Goal: Information Seeking & Learning: Check status

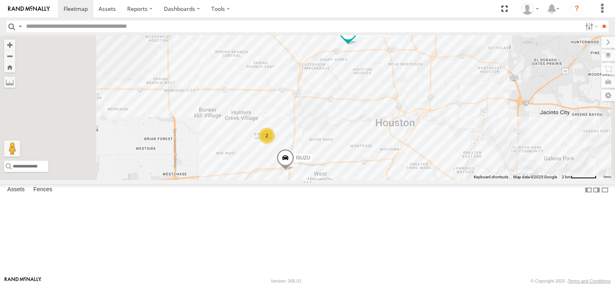
click at [275, 144] on div "2" at bounding box center [267, 136] width 16 height 16
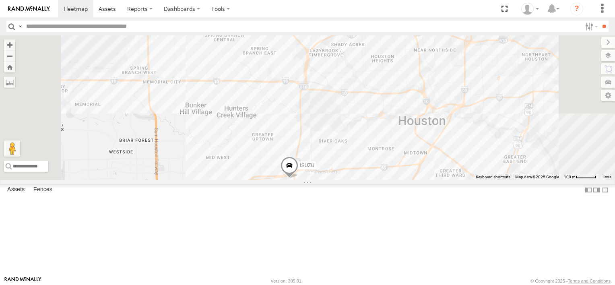
click at [369, 180] on div "ISUZU TRANSIT VAN" at bounding box center [307, 107] width 615 height 144
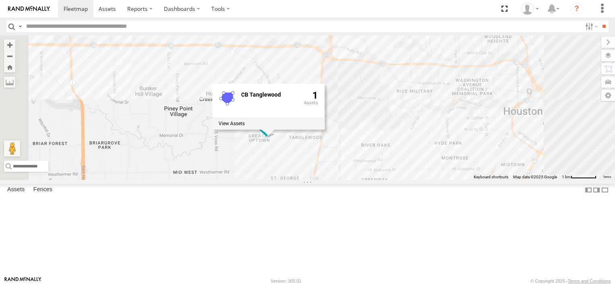
click at [397, 180] on div "ISUZU TRANSIT VAN FORD F550 DODGE RAM CB Tanglewood 1" at bounding box center [307, 107] width 615 height 144
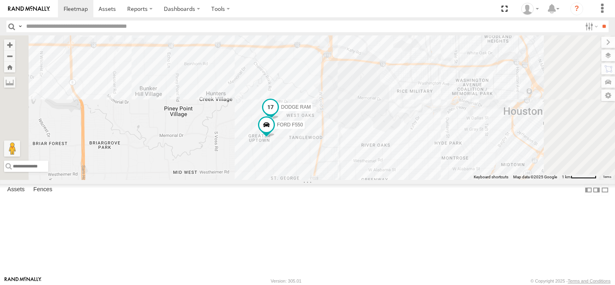
click at [311, 109] on span "DODGE RAM" at bounding box center [296, 107] width 30 height 6
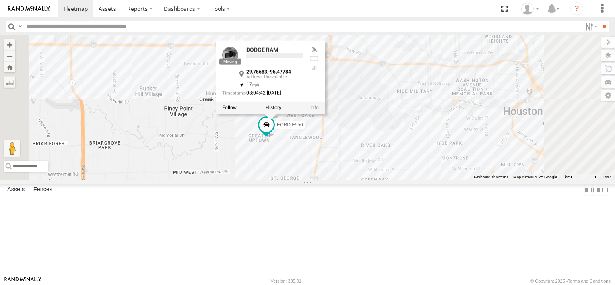
click at [325, 113] on div at bounding box center [270, 107] width 109 height 12
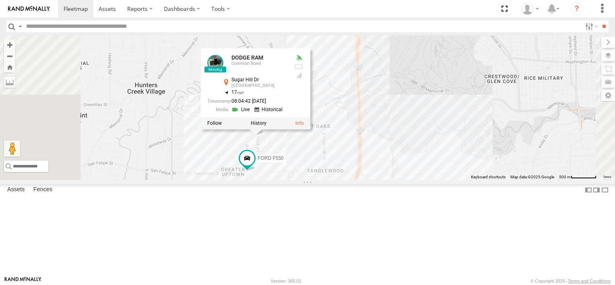
click at [406, 85] on div "ISUZU TRANSIT VAN FORD F550 DODGE RAM DODGE RAM Common Bond Sugar Hill Dr Great…" at bounding box center [307, 107] width 615 height 144
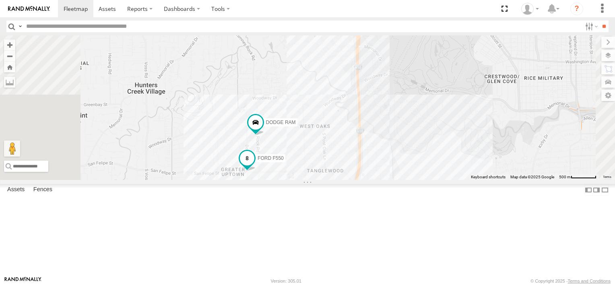
click at [284, 161] on span "FORD F550" at bounding box center [271, 158] width 26 height 6
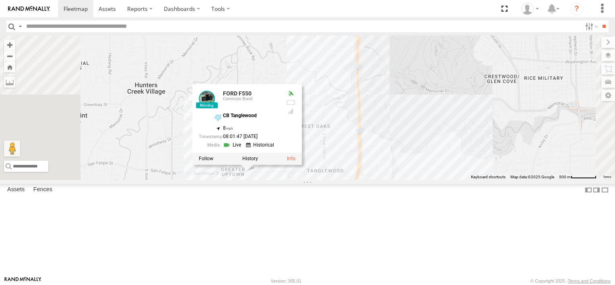
click at [302, 165] on div at bounding box center [246, 159] width 109 height 12
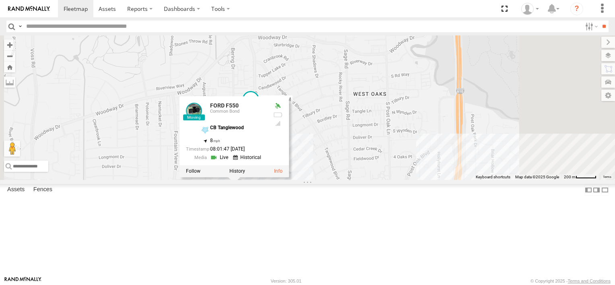
click at [0, 0] on div "FORD F550 Common Bond CB Tanglewood Common Bond Bistro & Bakery 29.75024 -95.47…" at bounding box center [0, 0] width 0 height 0
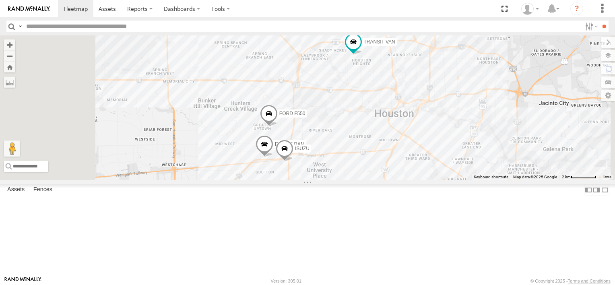
click at [0, 0] on div "TRANSIT VAN Common Bond Heights Bistro #3 Common Bond Bistro & Bakery 29.80354 …" at bounding box center [0, 0] width 0 height 0
click at [32, 11] on img at bounding box center [29, 9] width 42 height 6
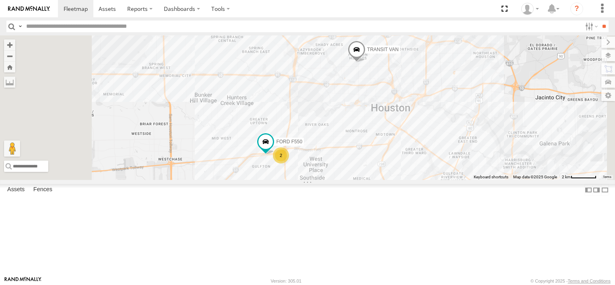
click at [400, 54] on label "TRANSIT VAN" at bounding box center [380, 49] width 39 height 8
click at [0, 0] on div "FORD F550 Common Bond Chimney Rock Rd Greater Uptown 29.73816 -95.47668 Video D…" at bounding box center [0, 0] width 0 height 0
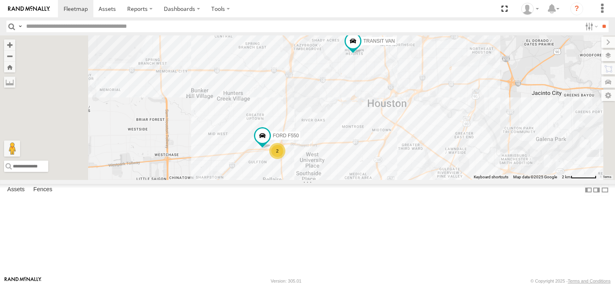
click at [285, 159] on div "2" at bounding box center [277, 151] width 16 height 16
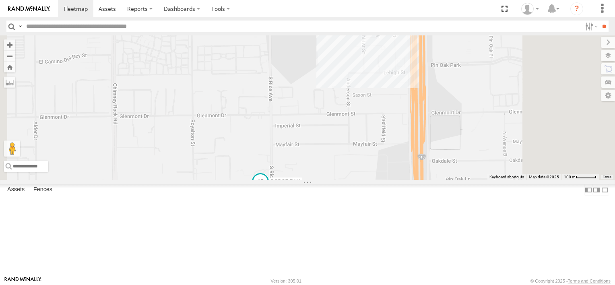
click at [268, 189] on span at bounding box center [260, 181] width 14 height 14
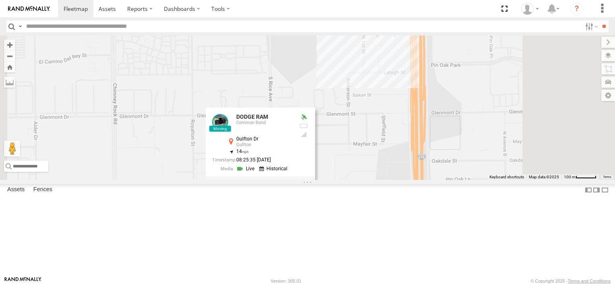
click at [425, 180] on div "FORD F550 TRANSIT VAN ISUZU DODGE RAM DODGE RAM Common Bond Gulfton Dr Gulfton …" at bounding box center [307, 107] width 615 height 144
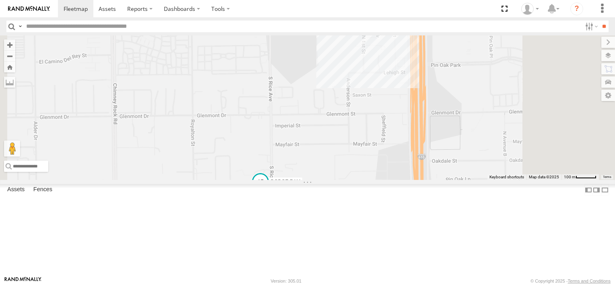
click at [301, 184] on span "DODGE RAM" at bounding box center [286, 182] width 30 height 6
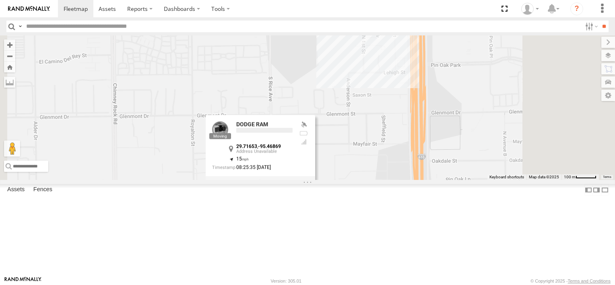
click at [315, 188] on div at bounding box center [260, 182] width 109 height 12
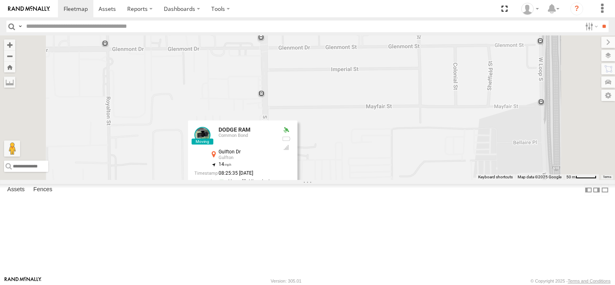
click at [411, 180] on div "FORD F550 TRANSIT VAN ISUZU DODGE RAM DODGE RAM Common Bond Gulfton Dr Gulfton …" at bounding box center [307, 107] width 615 height 144
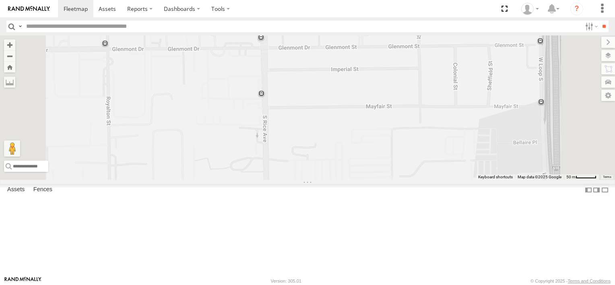
click at [0, 0] on div "Common Bond" at bounding box center [0, 0] width 0 height 0
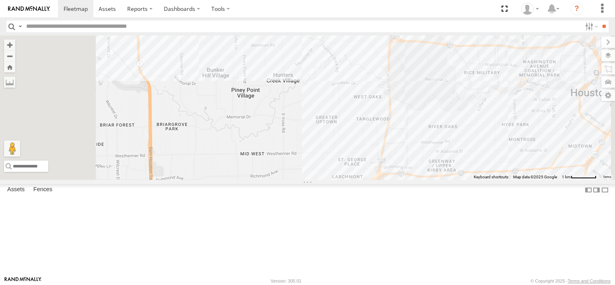
click at [248, 22] on span "TRANSIT VAN" at bounding box center [232, 19] width 31 height 6
click at [261, 26] on div at bounding box center [206, 20] width 109 height 12
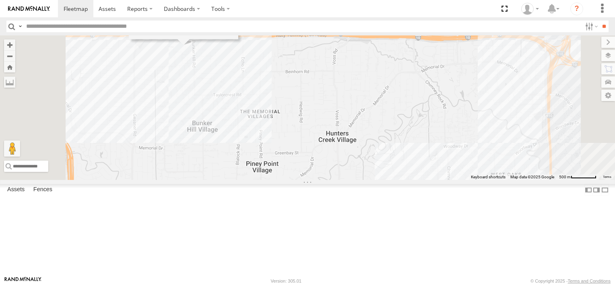
click at [319, 135] on div "TRANSIT VAN TRANSIT VAN Common Bond Katy [GEOGRAPHIC_DATA] 29.78247 , -95.53391…" at bounding box center [307, 107] width 615 height 144
click at [0, 0] on div "FORD F550 Common Bond [PERSON_NAME] St Bellaire 29.72411 -95.46388 Video TRANSI…" at bounding box center [0, 0] width 0 height 0
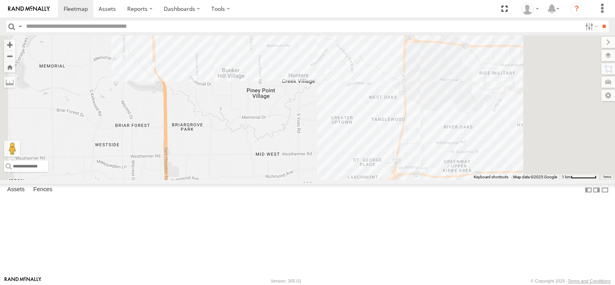
click at [353, 65] on div "TRANSIT VAN 3" at bounding box center [307, 107] width 615 height 144
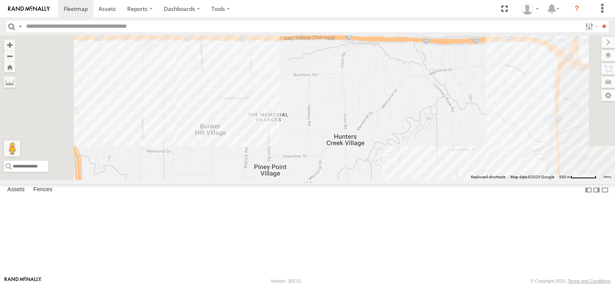
click at [247, 24] on span "TRANSIT VAN" at bounding box center [231, 21] width 31 height 6
click at [260, 28] on div at bounding box center [205, 22] width 109 height 12
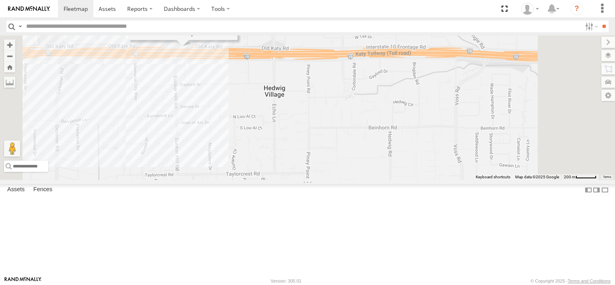
click at [0, 0] on div "TRANSIT VAN Common Bond Katy Fwy Spring Branch West 29.7851 -95.53103 Video FOR…" at bounding box center [0, 0] width 0 height 0
drag, startPoint x: 163, startPoint y: 167, endPoint x: 179, endPoint y: 132, distance: 38.9
click at [0, 0] on div "TRANSIT VAN Common Bond Katy Fwy Spring Branch West 29.7851 -95.53103 Video FOR…" at bounding box center [0, 0] width 0 height 0
click at [38, 7] on img at bounding box center [29, 9] width 42 height 6
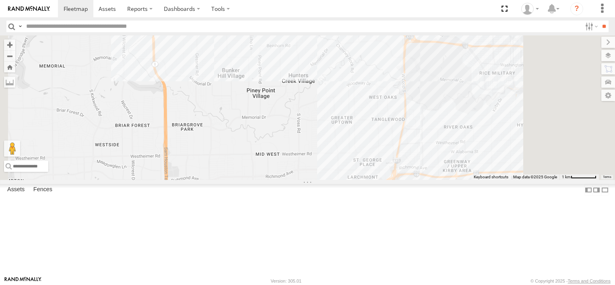
click at [0, 0] on div "TRANSIT VAN Common Bond [GEOGRAPHIC_DATA] 29.7851 -95.53103 Video FORD F550 Com…" at bounding box center [0, 0] width 0 height 0
click at [0, 0] on span at bounding box center [0, 0] width 0 height 0
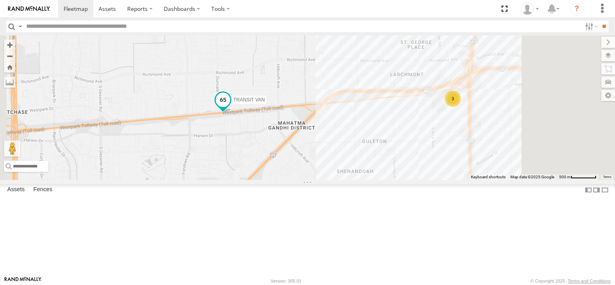
click at [265, 103] on span "TRANSIT VAN" at bounding box center [248, 100] width 31 height 6
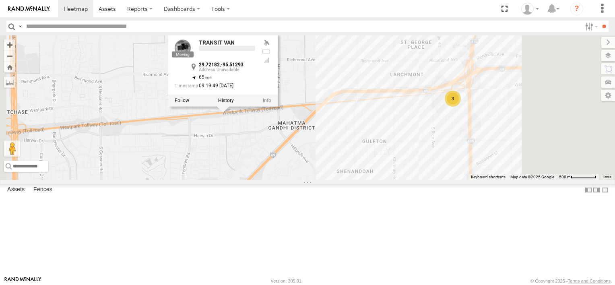
click at [398, 122] on div "3 TRANSIT VAN TRANSIT VAN 29.72182 , -95.51293 65 09:19:49 08/13/2025" at bounding box center [307, 107] width 615 height 144
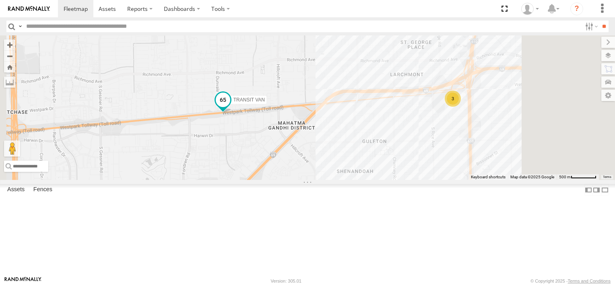
click at [265, 103] on span "TRANSIT VAN" at bounding box center [248, 100] width 31 height 6
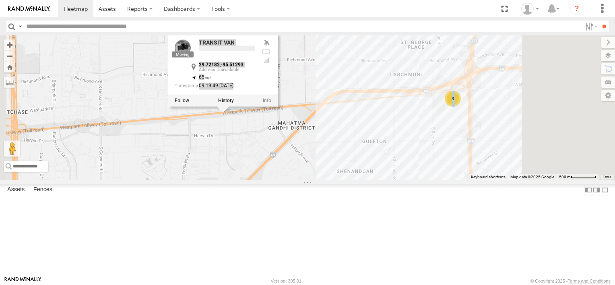
click at [278, 107] on div at bounding box center [222, 101] width 109 height 12
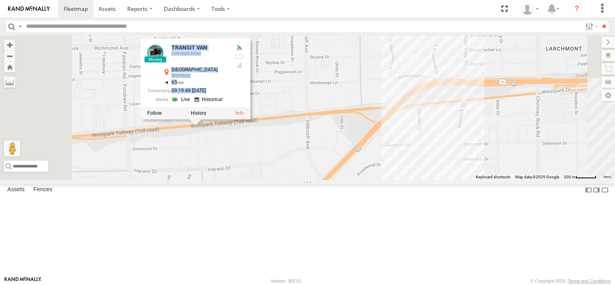
click at [305, 80] on div "TRANSIT VAN TRANSIT VAN Common Bond Westpark Tlwy Mid-West 29.72182 , -95.51293…" at bounding box center [307, 107] width 615 height 144
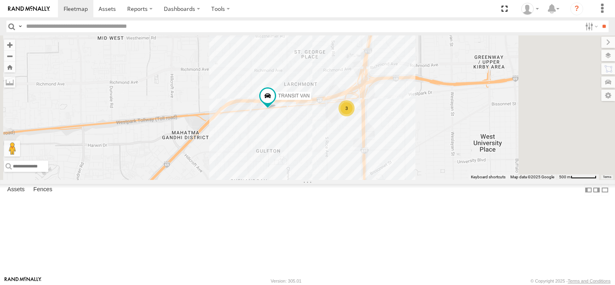
click at [0, 0] on div "Common Bond" at bounding box center [0, 0] width 0 height 0
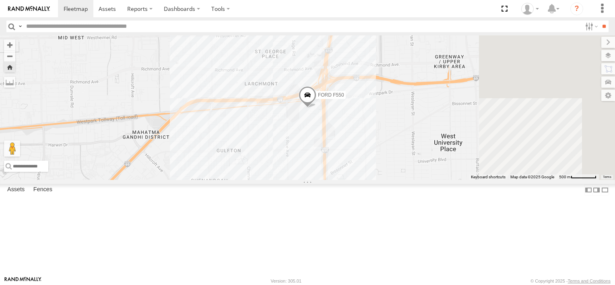
click at [0, 0] on div "Common Bond" at bounding box center [0, 0] width 0 height 0
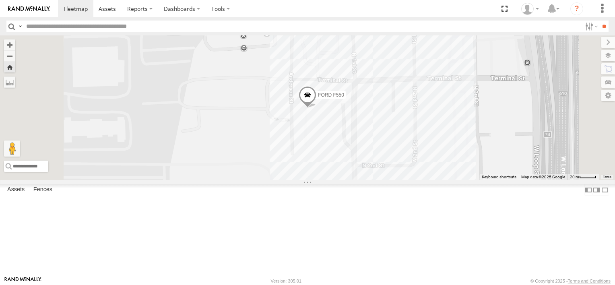
click at [344, 98] on span "FORD F550" at bounding box center [331, 95] width 26 height 6
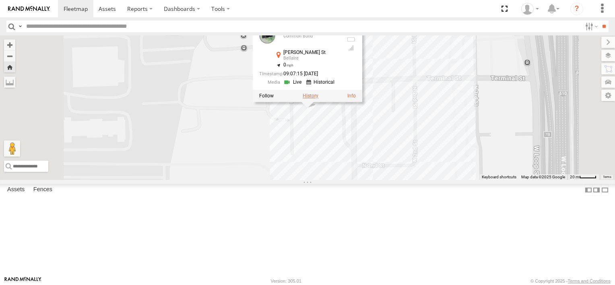
click at [318, 99] on label at bounding box center [311, 96] width 16 height 6
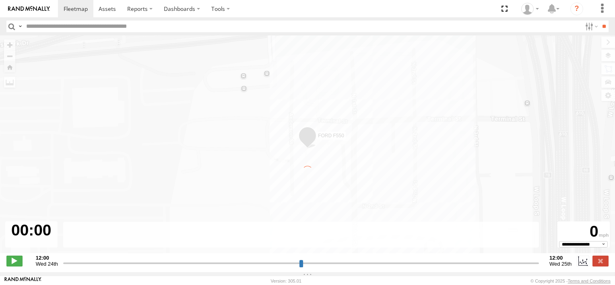
type input "**********"
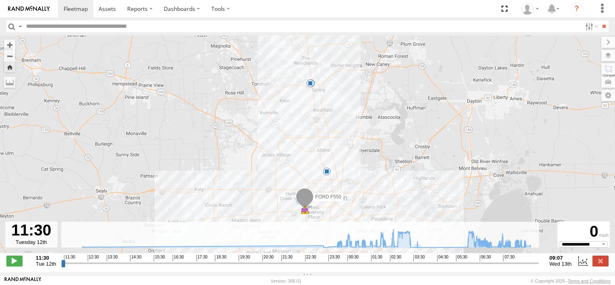
click at [410, 252] on div "FORD F550 11:47 Tue 12:11 Tue 00:00 Wed 00:02 Wed 00:03 Wed 00:03 Wed 03:03 Wed…" at bounding box center [307, 148] width 615 height 226
click at [410, 244] on icon at bounding box center [306, 238] width 456 height 19
click at [465, 247] on icon at bounding box center [306, 238] width 456 height 19
click at [326, 172] on span at bounding box center [327, 171] width 8 height 8
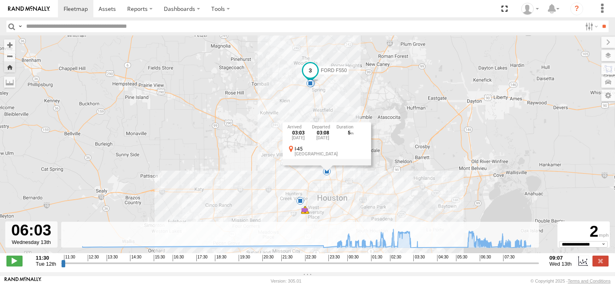
click at [299, 202] on div "12" at bounding box center [300, 201] width 8 height 8
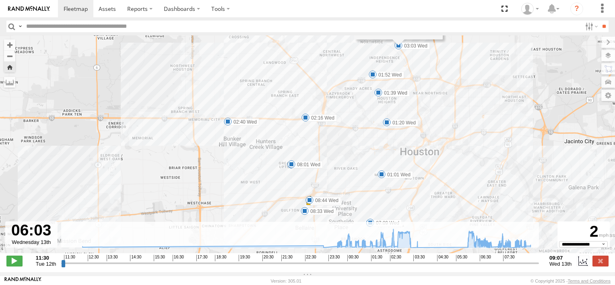
click at [291, 166] on span at bounding box center [291, 164] width 8 height 8
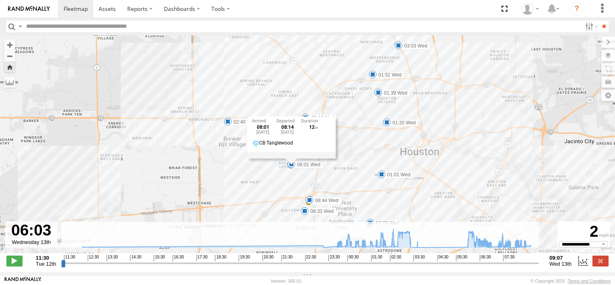
click at [273, 174] on div "FORD F550 11:47 Tue 12:11 Tue 00:00 Wed 00:02 Wed 00:03 Wed 00:03 Wed 03:03 Wed…" at bounding box center [307, 148] width 615 height 226
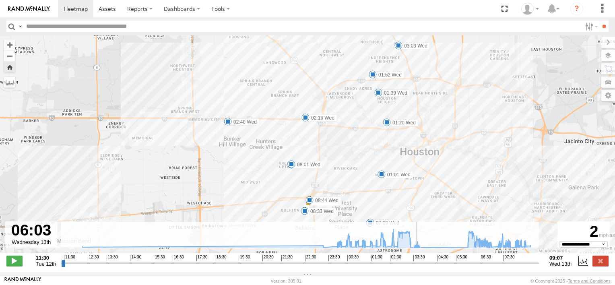
click at [417, 247] on icon at bounding box center [417, 247] width 8 height 8
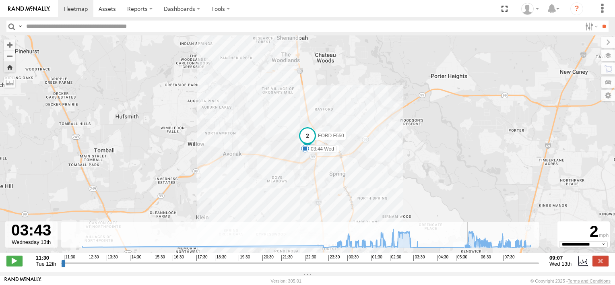
click at [466, 248] on icon at bounding box center [468, 247] width 8 height 8
click at [38, 6] on img at bounding box center [29, 9] width 42 height 6
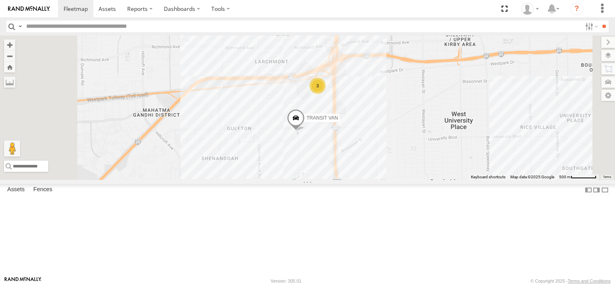
click at [0, 0] on div "TRANSIT VAN" at bounding box center [0, 0] width 0 height 0
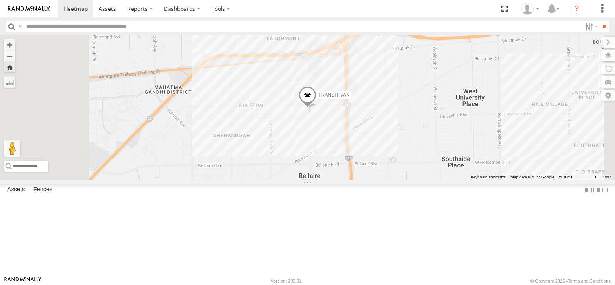
click at [0, 0] on div "TRANSIT VAN" at bounding box center [0, 0] width 0 height 0
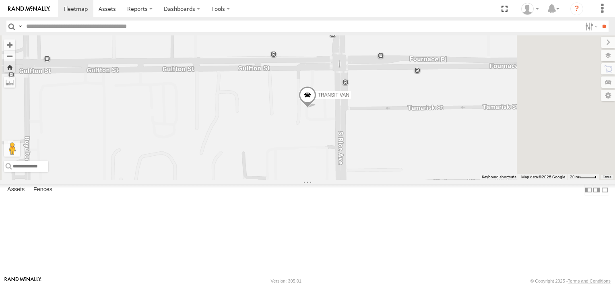
click at [349, 98] on span "TRANSIT VAN" at bounding box center [333, 95] width 31 height 6
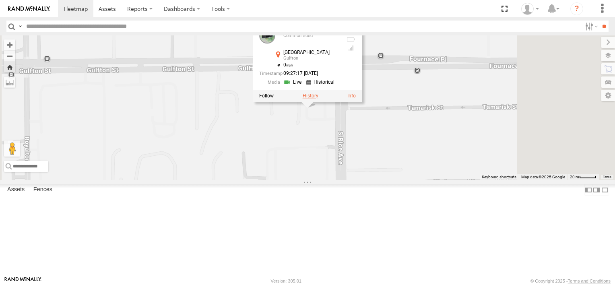
click at [318, 99] on label at bounding box center [311, 96] width 16 height 6
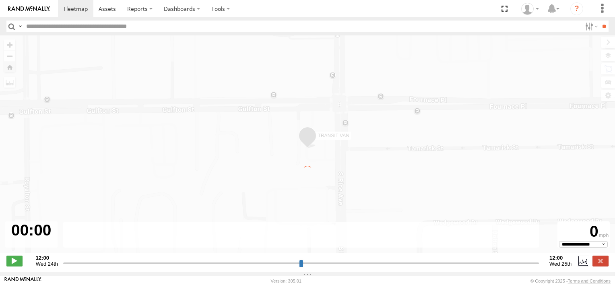
type input "**********"
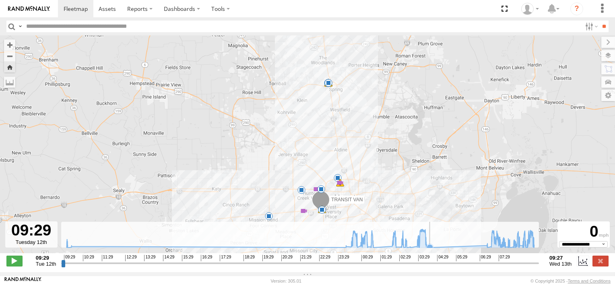
click at [430, 248] on icon at bounding box center [430, 247] width 6 height 6
click at [487, 246] on icon at bounding box center [487, 243] width 6 height 6
click at [430, 245] on icon at bounding box center [301, 238] width 476 height 19
click at [487, 246] on icon at bounding box center [487, 245] width 6 height 6
click at [34, 9] on img at bounding box center [29, 9] width 42 height 6
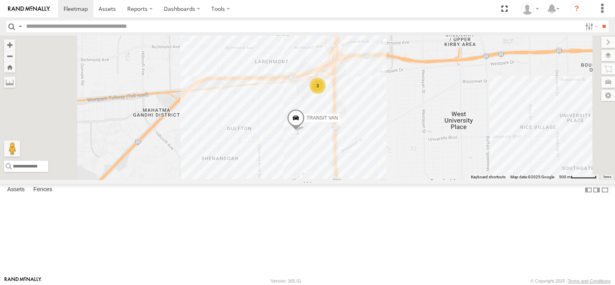
click at [0, 0] on strong "Video" at bounding box center [0, 0] width 0 height 0
drag, startPoint x: 97, startPoint y: 98, endPoint x: 127, endPoint y: 100, distance: 30.6
click at [0, 0] on link at bounding box center [0, 0] width 0 height 0
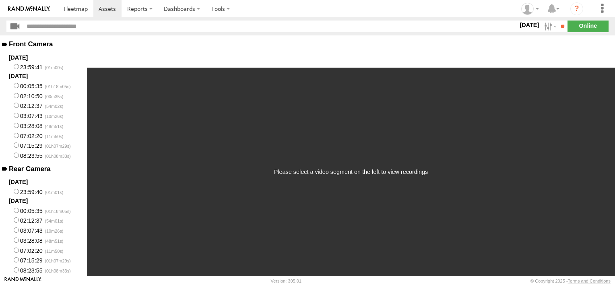
click at [24, 11] on img at bounding box center [29, 9] width 42 height 6
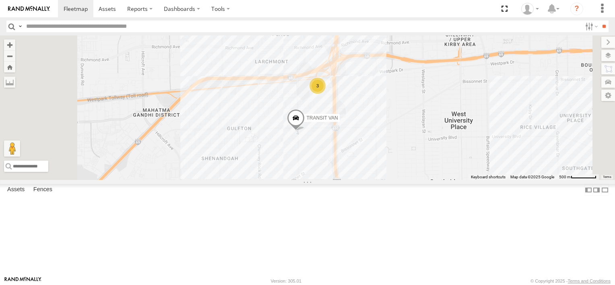
click at [0, 0] on div "TRANSIT VAN Common Bond" at bounding box center [0, 0] width 0 height 0
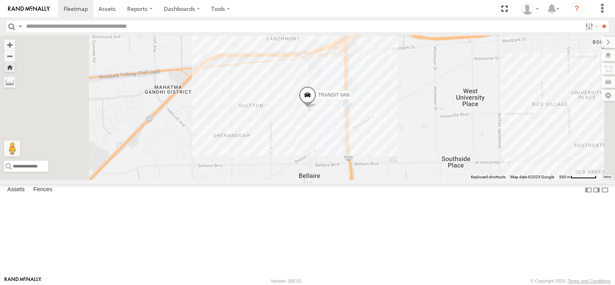
click at [0, 0] on div "TRANSIT VAN Common Bond" at bounding box center [0, 0] width 0 height 0
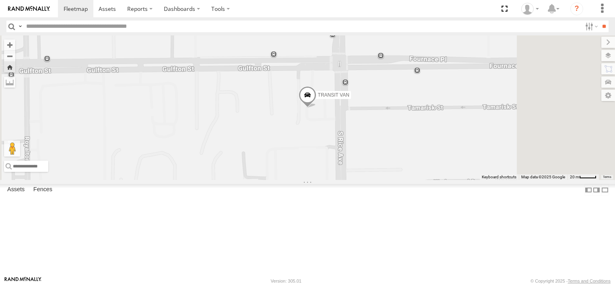
click at [349, 98] on span "TRANSIT VAN" at bounding box center [333, 95] width 31 height 6
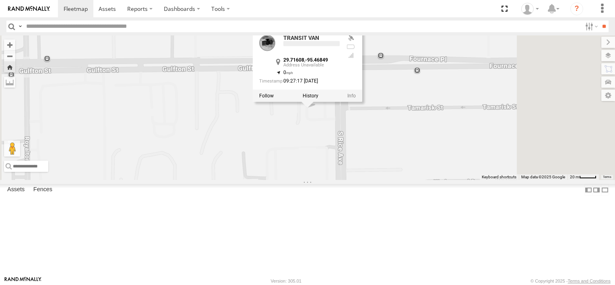
click at [362, 102] on div at bounding box center [307, 96] width 109 height 12
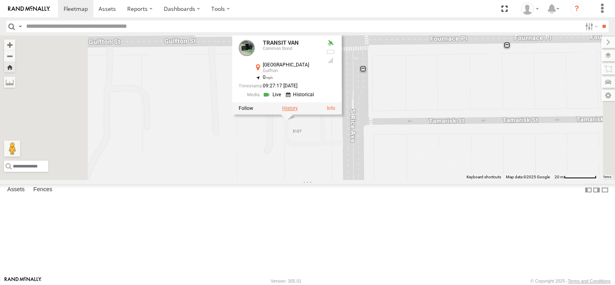
click at [298, 111] on label at bounding box center [290, 108] width 16 height 6
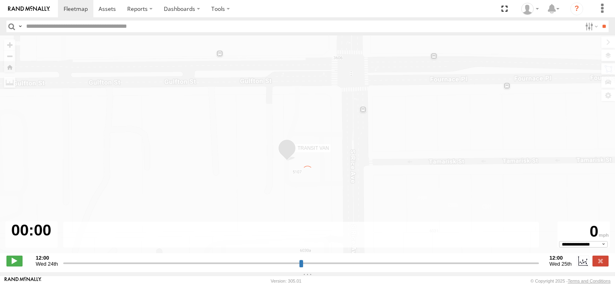
type input "**********"
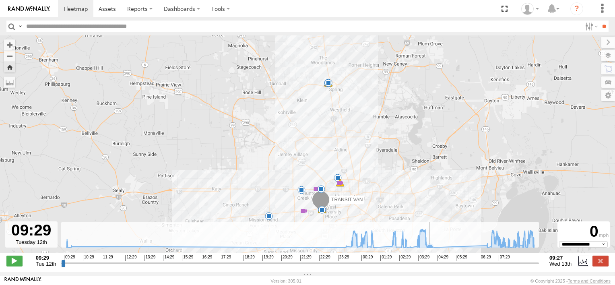
click at [430, 249] on icon at bounding box center [430, 247] width 6 height 6
click at [488, 245] on icon at bounding box center [301, 238] width 476 height 19
click at [492, 246] on icon at bounding box center [301, 238] width 476 height 19
click at [32, 5] on link at bounding box center [29, 8] width 58 height 17
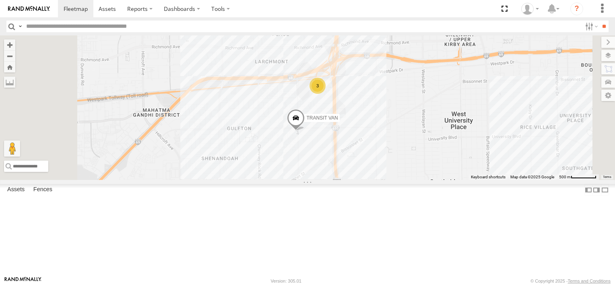
click at [0, 0] on div "Common Bond" at bounding box center [0, 0] width 0 height 0
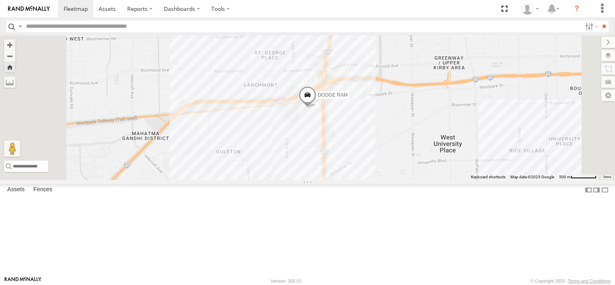
click at [0, 0] on div "Common Bond" at bounding box center [0, 0] width 0 height 0
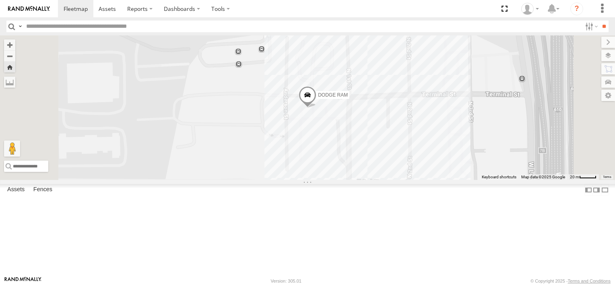
click at [348, 97] on span "DODGE RAM" at bounding box center [333, 95] width 30 height 6
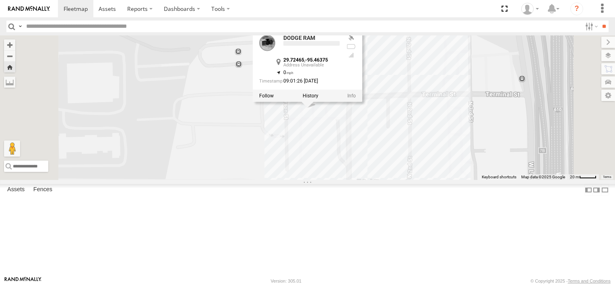
click at [362, 101] on div at bounding box center [307, 95] width 109 height 12
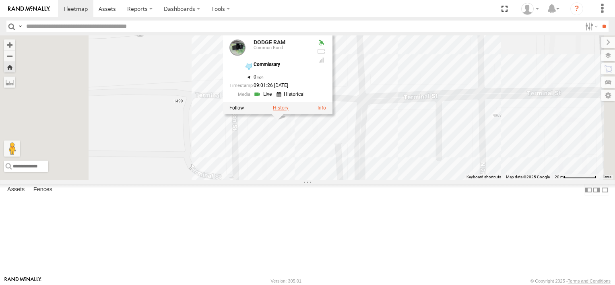
click at [289, 111] on label at bounding box center [281, 108] width 16 height 6
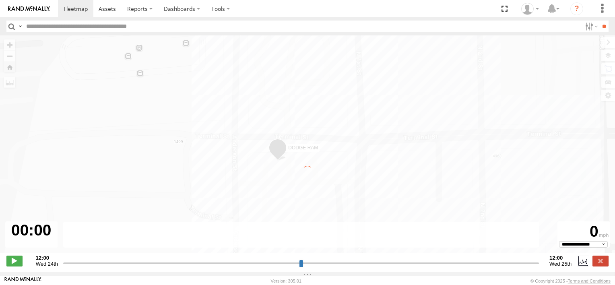
type input "**********"
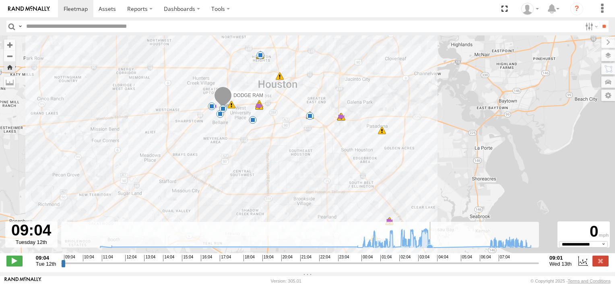
click at [431, 250] on icon at bounding box center [430, 247] width 6 height 6
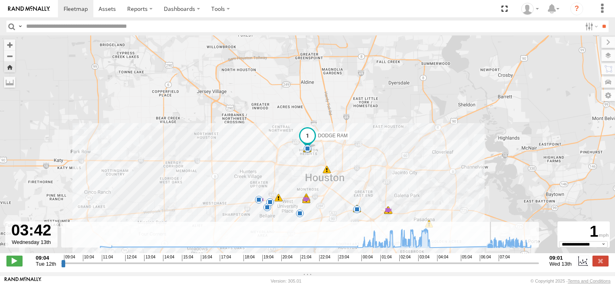
click at [484, 248] on icon at bounding box center [316, 238] width 439 height 19
click at [430, 245] on icon at bounding box center [316, 238] width 439 height 19
click at [489, 247] on icon at bounding box center [490, 246] width 6 height 6
click at [335, 138] on span "DODGE RAM" at bounding box center [333, 136] width 30 height 6
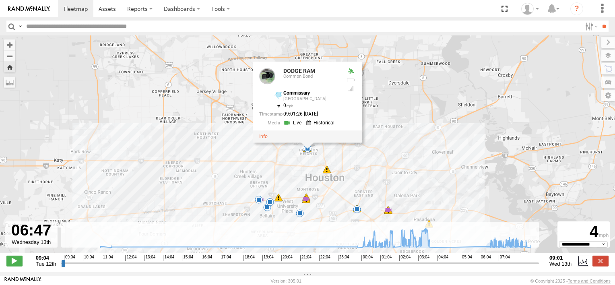
click at [266, 153] on div "DODGE RAM 11:17 Tue 11:18 Tue 00:22 Wed 00:58 Wed 01:41 Wed 01:52 Wed 02:13 Wed…" at bounding box center [307, 148] width 615 height 226
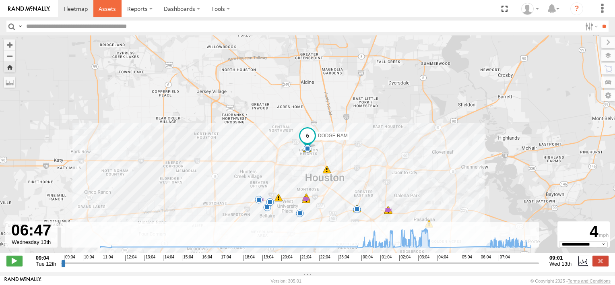
click at [106, 11] on span at bounding box center [107, 9] width 17 height 8
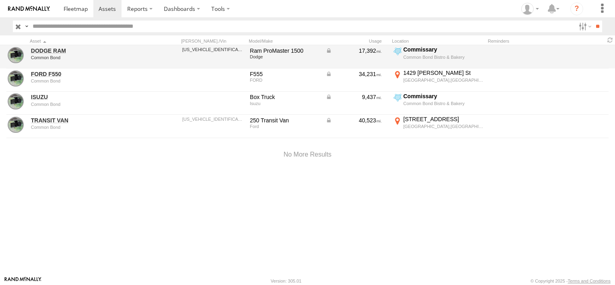
click at [63, 57] on div "Common Bond" at bounding box center [86, 57] width 110 height 5
click at [40, 50] on link "DODGE RAM" at bounding box center [86, 50] width 110 height 7
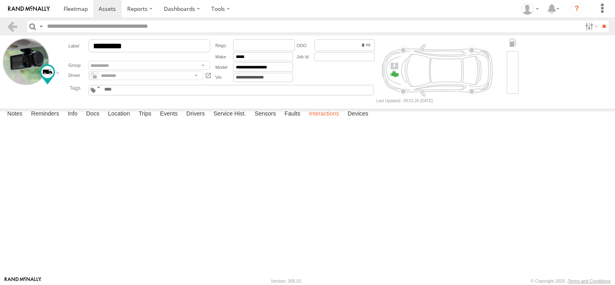
click at [325, 120] on label "Interactions" at bounding box center [324, 114] width 38 height 11
click at [0, 0] on div "Medical Center Bistro #2" at bounding box center [0, 0] width 0 height 0
click at [0, 0] on div "Montrose Bistro #1" at bounding box center [0, 0] width 0 height 0
click at [357, 120] on label "Devices" at bounding box center [358, 114] width 29 height 11
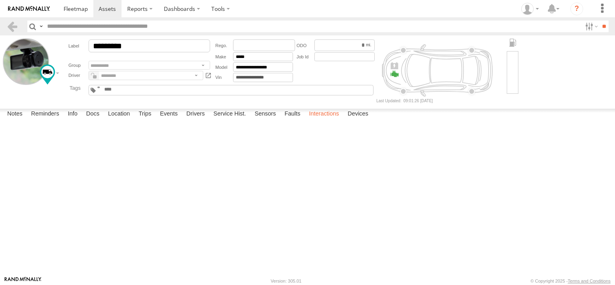
click at [326, 120] on label "Interactions" at bounding box center [324, 114] width 38 height 11
click at [173, 47] on input "*********" at bounding box center [150, 45] width 122 height 13
click at [10, 25] on link at bounding box center [12, 27] width 12 height 12
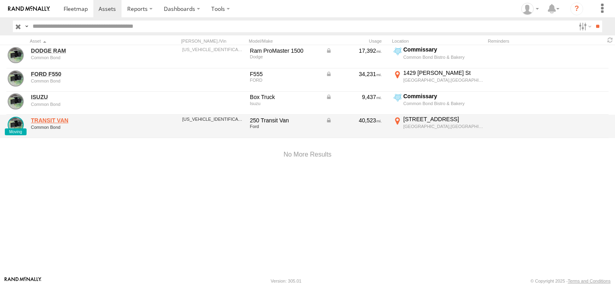
click at [68, 122] on link "TRANSIT VAN" at bounding box center [86, 120] width 110 height 7
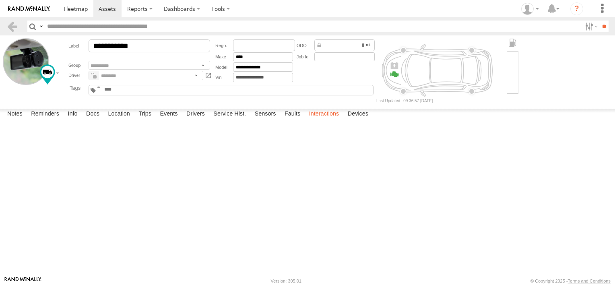
click at [322, 120] on label "Interactions" at bounding box center [324, 114] width 38 height 11
click at [0, 0] on div "LIBERTY Kitchen Memorial W3" at bounding box center [0, 0] width 0 height 0
click at [25, 8] on img at bounding box center [29, 9] width 42 height 6
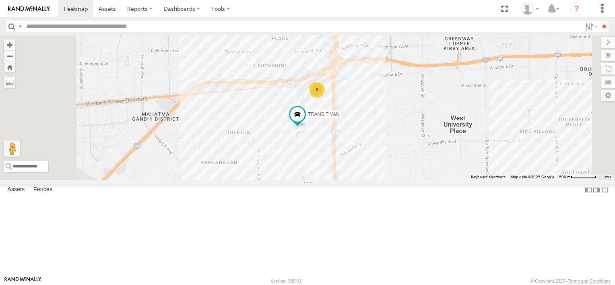
click at [0, 0] on div "TRANSIT VAN" at bounding box center [0, 0] width 0 height 0
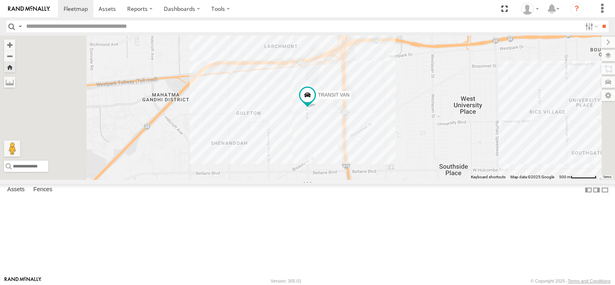
click at [0, 0] on div "TRANSIT VAN" at bounding box center [0, 0] width 0 height 0
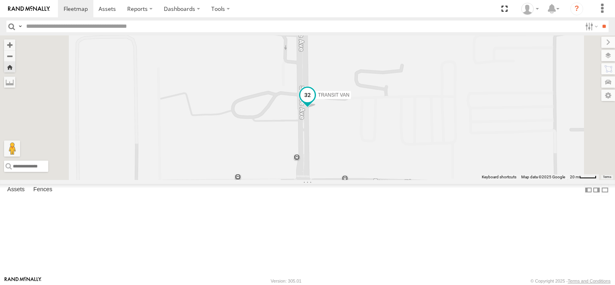
click at [349, 98] on span "TRANSIT VAN" at bounding box center [333, 95] width 31 height 6
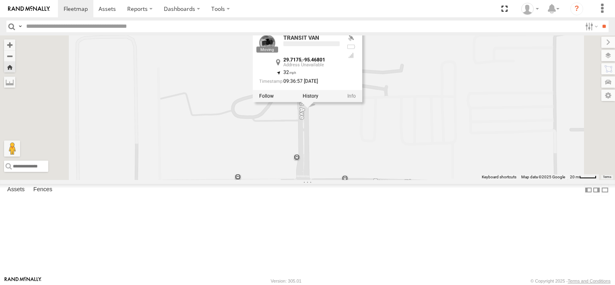
click at [362, 102] on div at bounding box center [307, 96] width 109 height 12
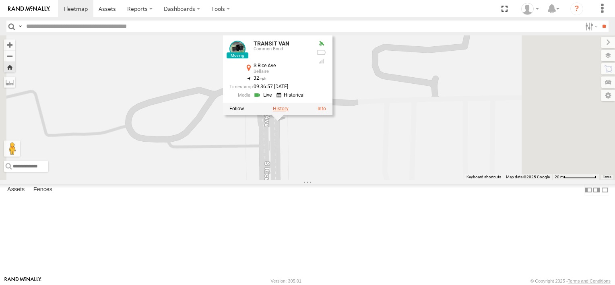
drag, startPoint x: 438, startPoint y: 143, endPoint x: 379, endPoint y: 158, distance: 61.0
click at [289, 111] on label at bounding box center [281, 109] width 16 height 6
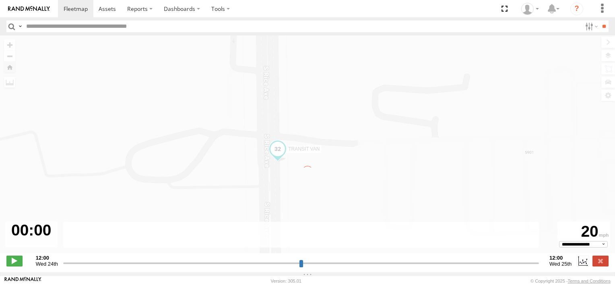
click at [379, 158] on div "← Move left → Move right ↑ Move up ↓ Move down + Zoom in - Zoom out Home Jump l…" at bounding box center [307, 148] width 615 height 226
type input "**********"
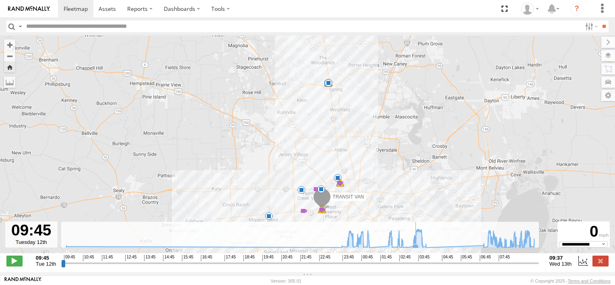
click at [416, 237] on icon at bounding box center [300, 238] width 476 height 19
click at [421, 235] on icon at bounding box center [421, 232] width 6 height 6
click at [417, 234] on icon at bounding box center [417, 231] width 6 height 6
click at [424, 238] on icon at bounding box center [300, 238] width 476 height 19
click at [27, 8] on img at bounding box center [29, 9] width 42 height 6
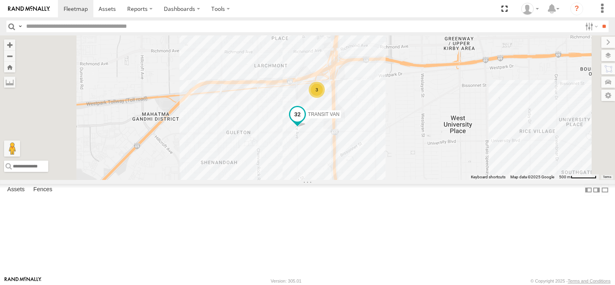
click at [339, 117] on span "TRANSIT VAN" at bounding box center [323, 114] width 31 height 6
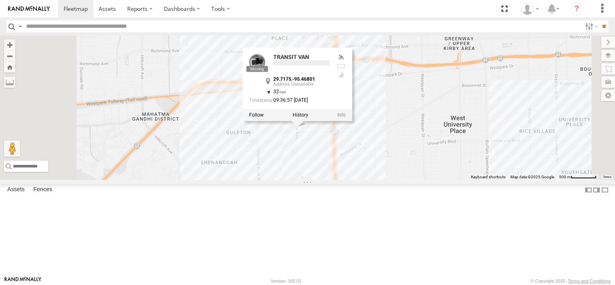
click at [352, 121] on div at bounding box center [297, 115] width 109 height 12
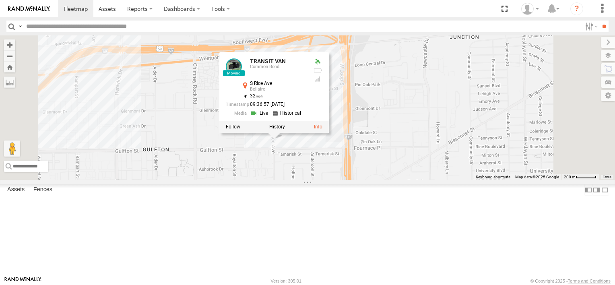
click at [441, 159] on div "TRANSIT VAN TRANSIT VAN Common Bond S Rice Ave Bellaire 29.7175 , -95.46801 32 …" at bounding box center [307, 107] width 615 height 144
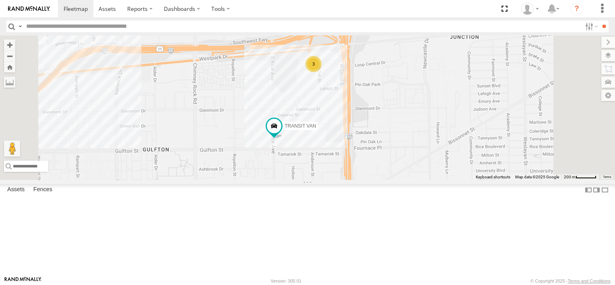
click at [424, 116] on div "TRANSIT VAN 3" at bounding box center [307, 107] width 615 height 144
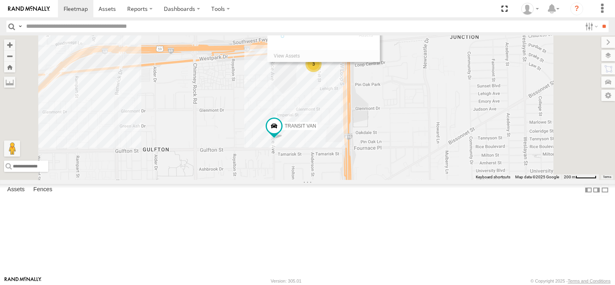
click at [424, 116] on div "TRANSIT VAN 3" at bounding box center [307, 107] width 615 height 144
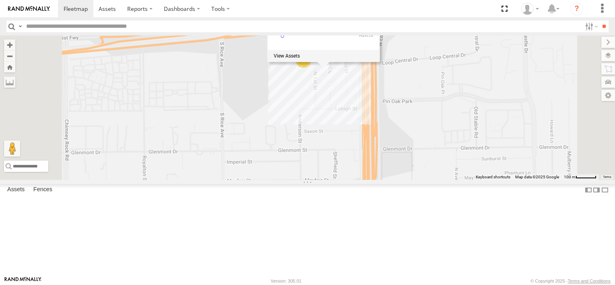
click at [419, 138] on div "TRANSIT VAN 3 Commissary 2" at bounding box center [307, 107] width 615 height 144
click at [419, 138] on div "TRANSIT VAN 3" at bounding box center [307, 107] width 615 height 144
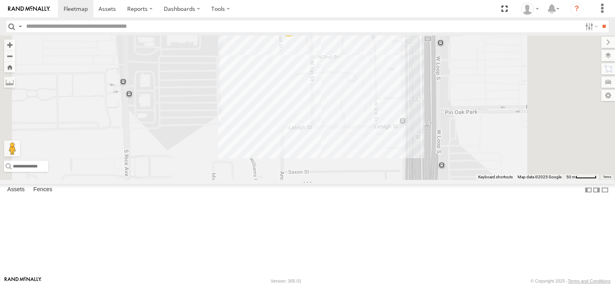
click at [0, 0] on div "Common Bond" at bounding box center [0, 0] width 0 height 0
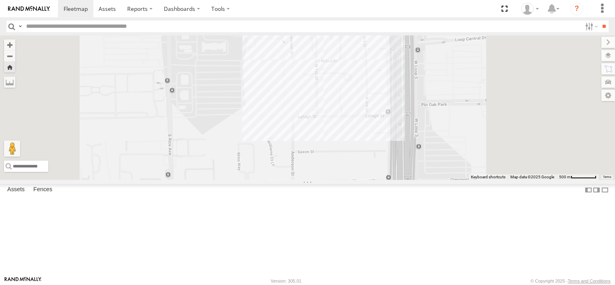
click at [0, 0] on div "Common Bond" at bounding box center [0, 0] width 0 height 0
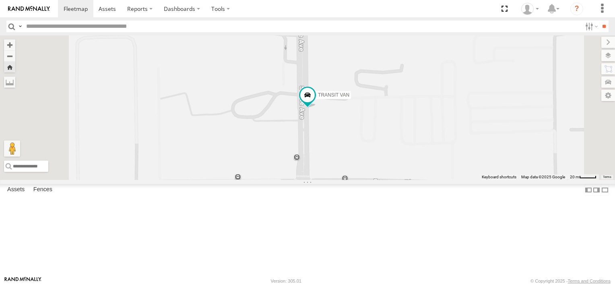
click at [433, 148] on div "TRANSIT VAN" at bounding box center [307, 107] width 615 height 144
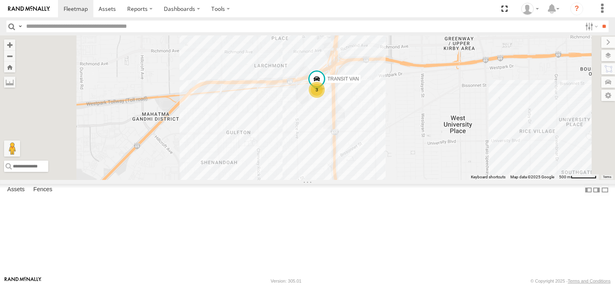
click at [0, 0] on span at bounding box center [0, 0] width 0 height 0
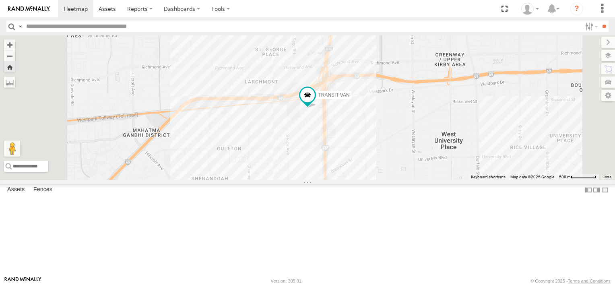
click at [0, 0] on span at bounding box center [0, 0] width 0 height 0
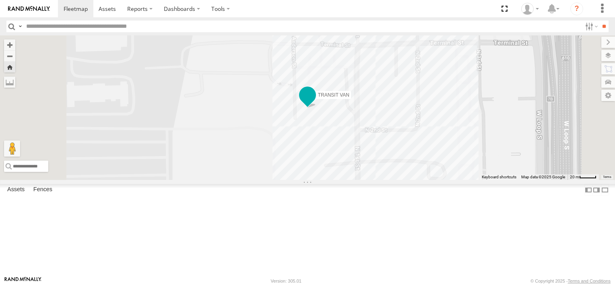
click at [349, 98] on span "TRANSIT VAN" at bounding box center [333, 95] width 31 height 6
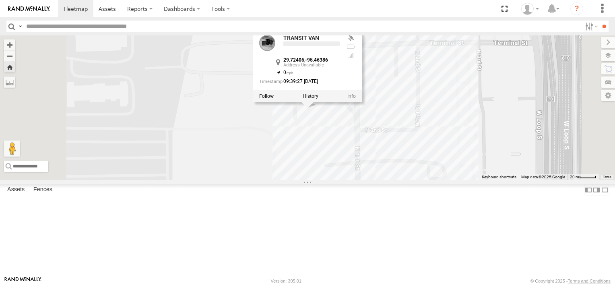
click at [362, 102] on div at bounding box center [307, 96] width 109 height 12
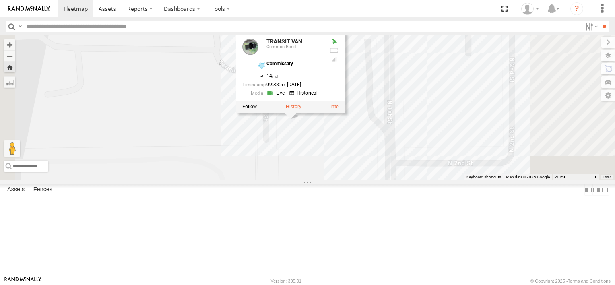
click at [301, 109] on label at bounding box center [294, 107] width 16 height 6
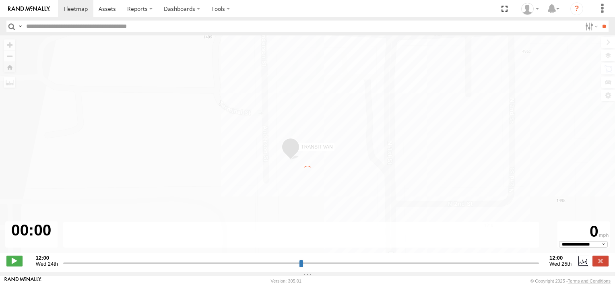
type input "**********"
